Goal: Task Accomplishment & Management: Complete application form

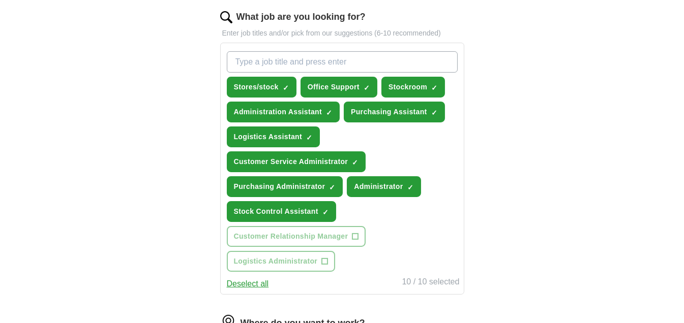
scroll to position [334, 0]
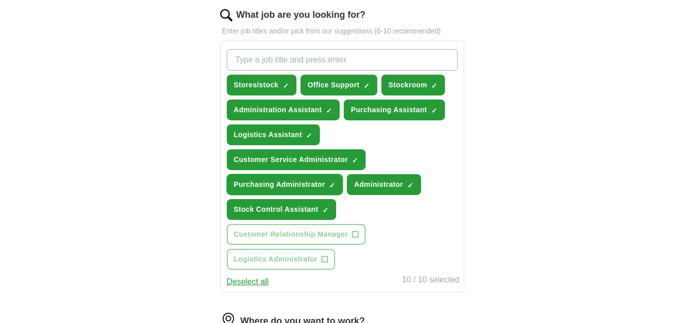
click at [0, 0] on span "×" at bounding box center [0, 0] width 0 height 0
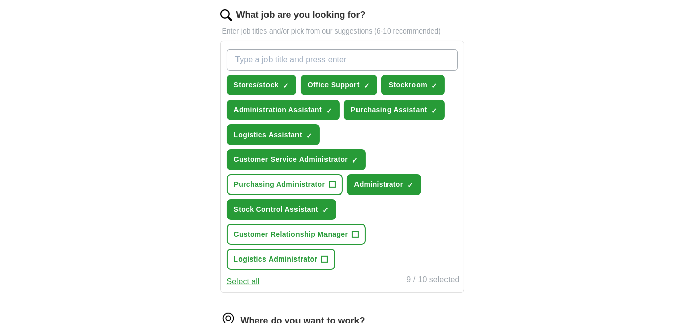
click at [274, 59] on input "What job are you looking for?" at bounding box center [342, 59] width 231 height 21
type input "Office"
click at [274, 59] on input "Office" at bounding box center [342, 59] width 231 height 21
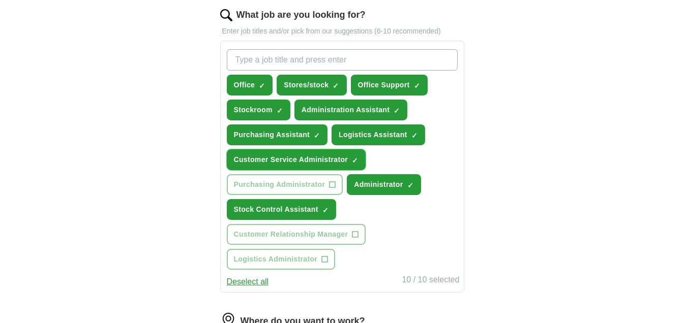
click at [0, 0] on span "×" at bounding box center [0, 0] width 0 height 0
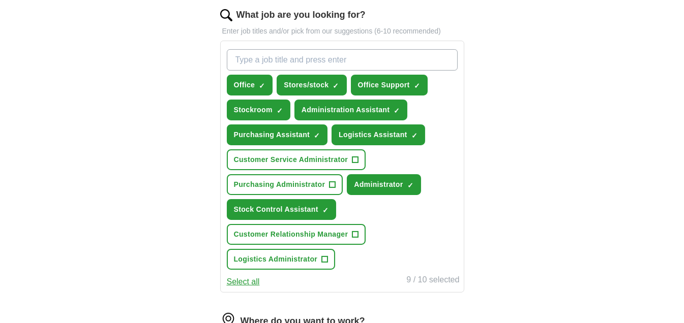
click at [282, 62] on input "What job are you looking for?" at bounding box center [342, 59] width 231 height 21
type input "Admin/Stock"
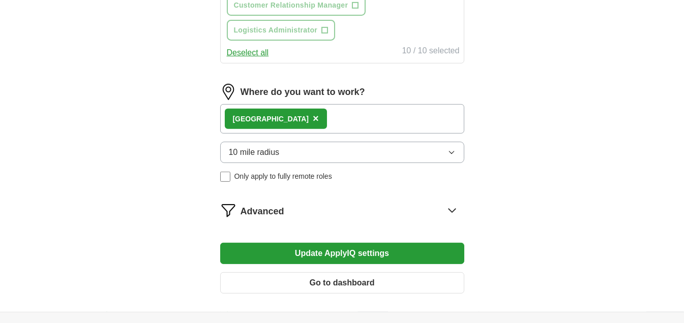
scroll to position [591, 0]
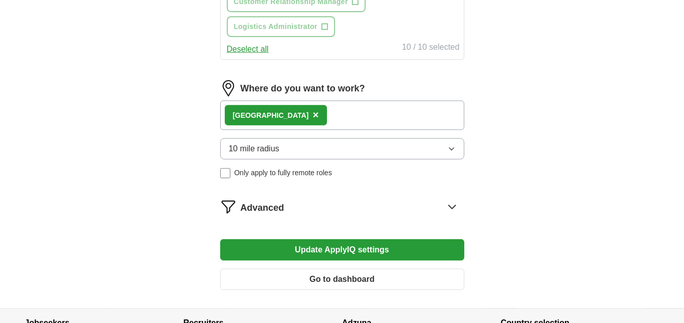
click at [327, 239] on button "Update ApplyIQ settings" at bounding box center [342, 249] width 244 height 21
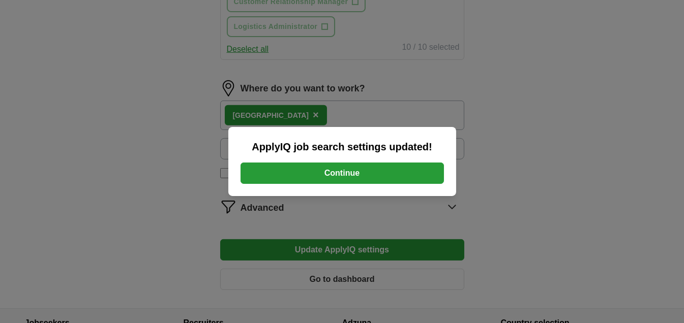
click at [335, 173] on button "Continue" at bounding box center [341, 173] width 203 height 21
